Goal: Task Accomplishment & Management: Complete application form

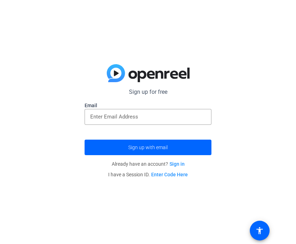
click at [194, 120] on input "email" at bounding box center [148, 116] width 116 height 8
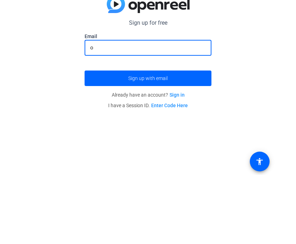
type input "o"
click at [262, 62] on div "Sign up for free Email o Sign up with email Already have an account? Sign in I …" at bounding box center [148, 122] width 296 height 244
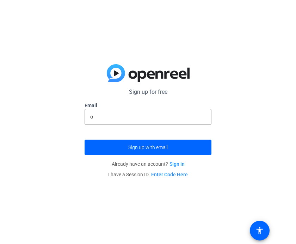
click at [176, 163] on link "Sign in" at bounding box center [177, 164] width 15 height 6
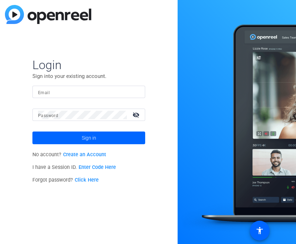
click at [80, 153] on link "Create an Account" at bounding box center [84, 155] width 43 height 6
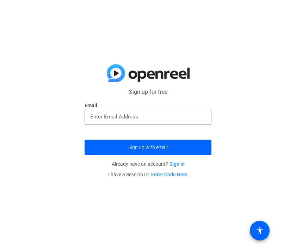
click at [136, 121] on input "email" at bounding box center [148, 116] width 116 height 8
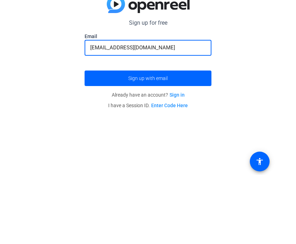
type input "[EMAIL_ADDRESS][DOMAIN_NAME]"
click at [186, 139] on span "submit" at bounding box center [148, 147] width 127 height 17
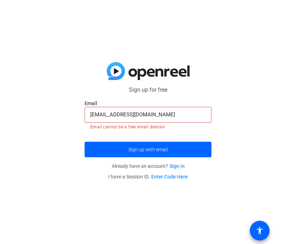
click at [264, 237] on span at bounding box center [259, 230] width 17 height 17
